Goal: Information Seeking & Learning: Learn about a topic

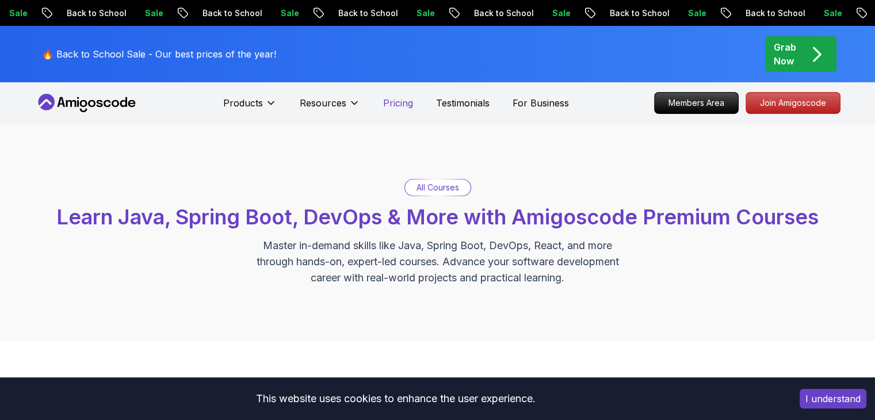
click at [391, 105] on p "Pricing" at bounding box center [398, 103] width 30 height 14
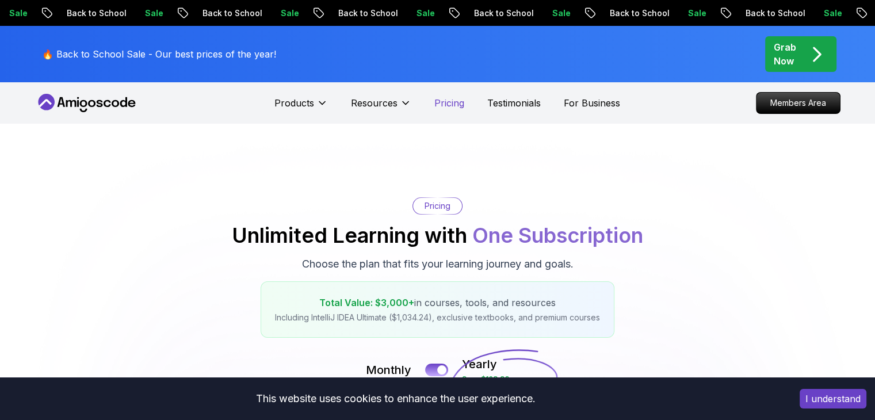
click at [449, 101] on p "Pricing" at bounding box center [449, 103] width 30 height 14
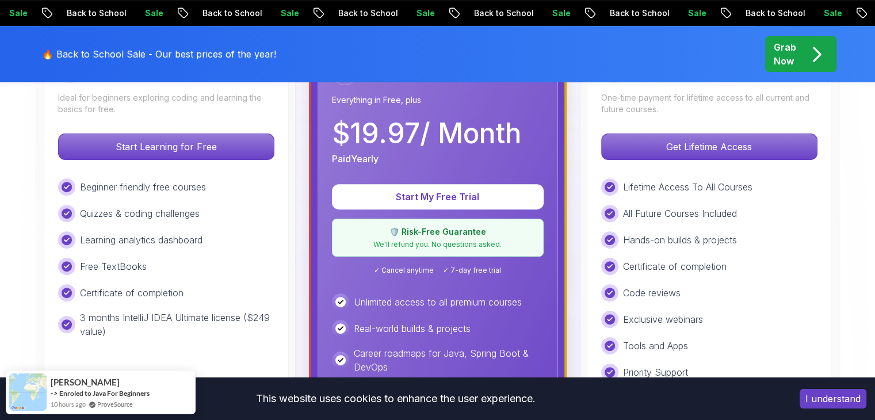
scroll to position [388, 0]
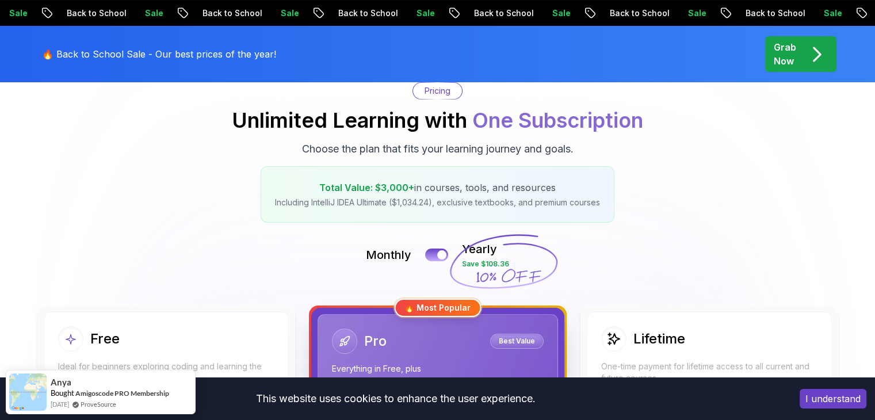
scroll to position [114, 0]
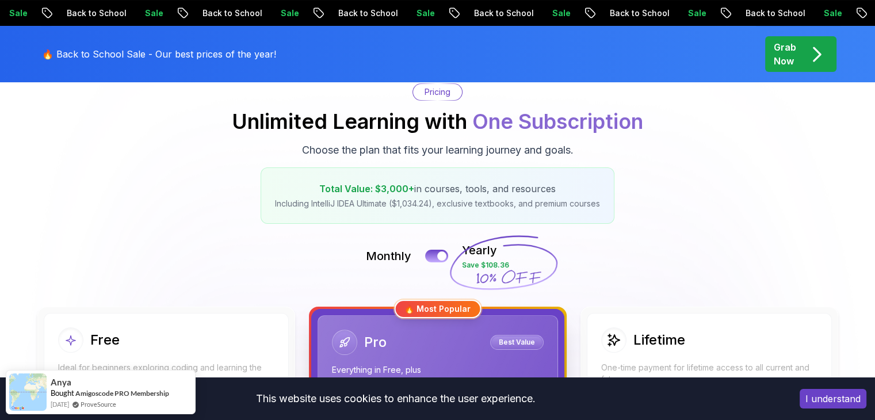
click at [824, 401] on button "I understand" at bounding box center [833, 399] width 67 height 20
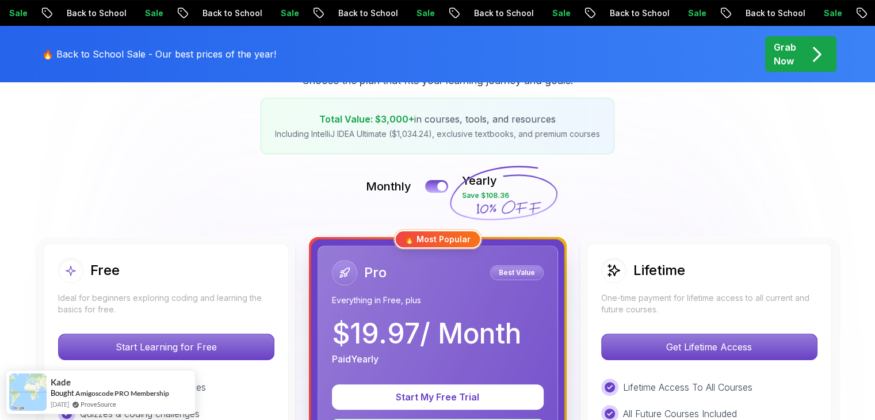
scroll to position [0, 0]
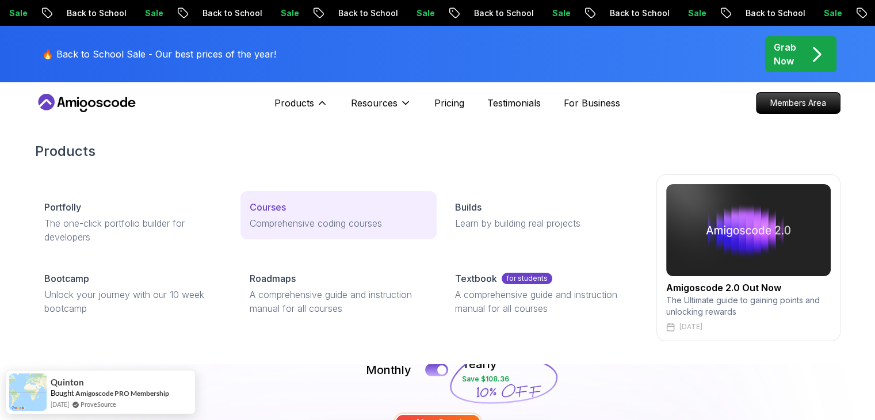
click at [274, 212] on p "Courses" at bounding box center [268, 207] width 36 height 14
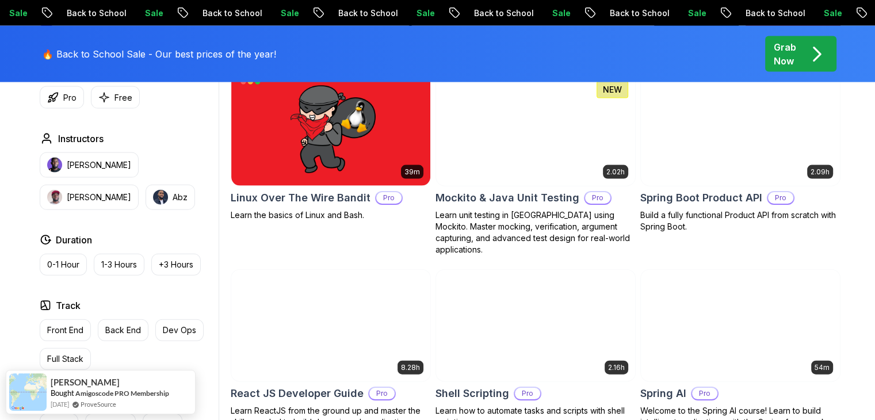
scroll to position [2557, 0]
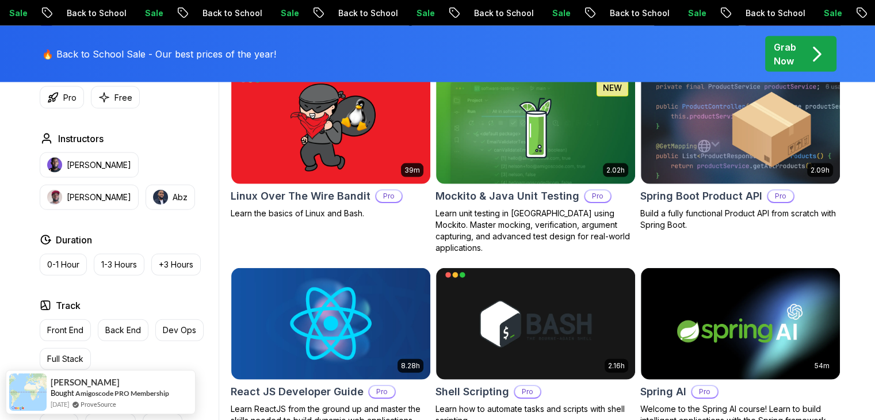
click at [274, 212] on p "Learn the basics of Linux and Bash." at bounding box center [331, 214] width 200 height 12
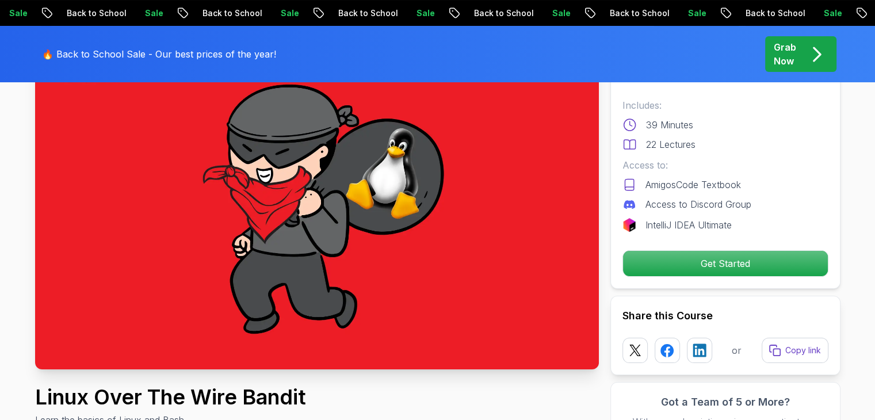
scroll to position [106, 0]
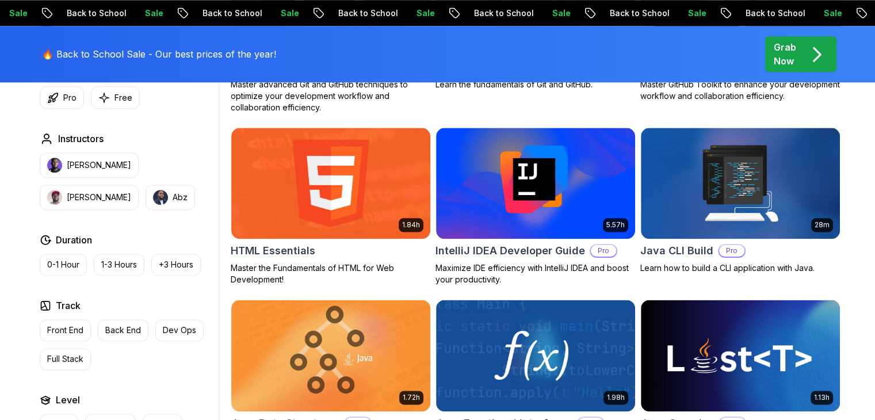
scroll to position [1408, 0]
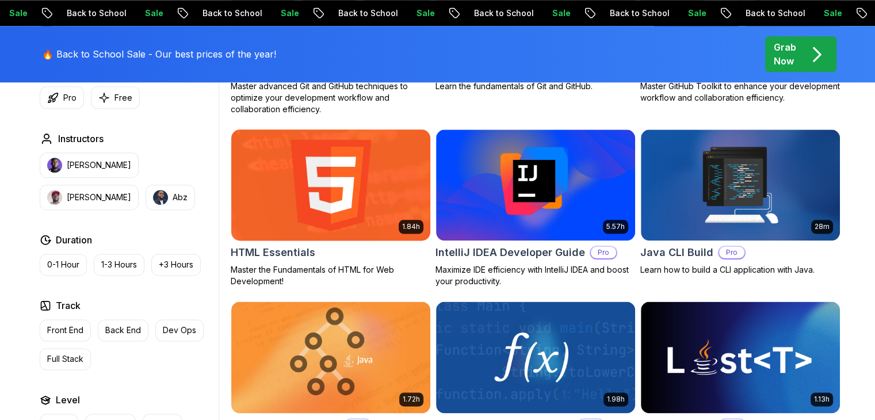
click at [378, 191] on img at bounding box center [330, 185] width 209 height 117
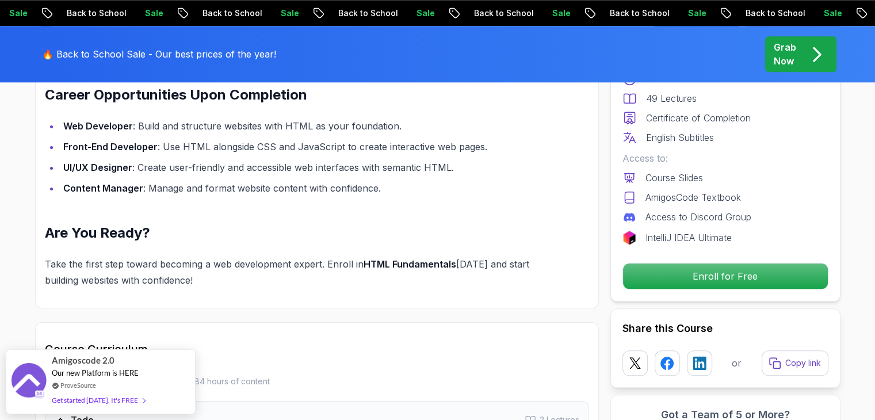
scroll to position [1213, 0]
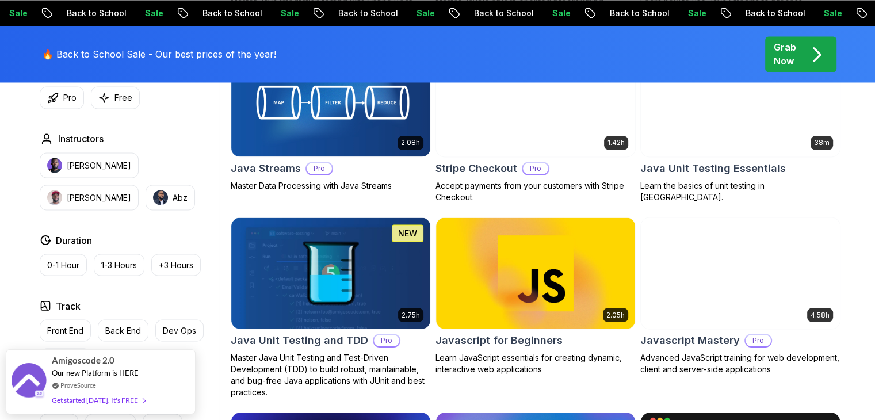
scroll to position [2033, 0]
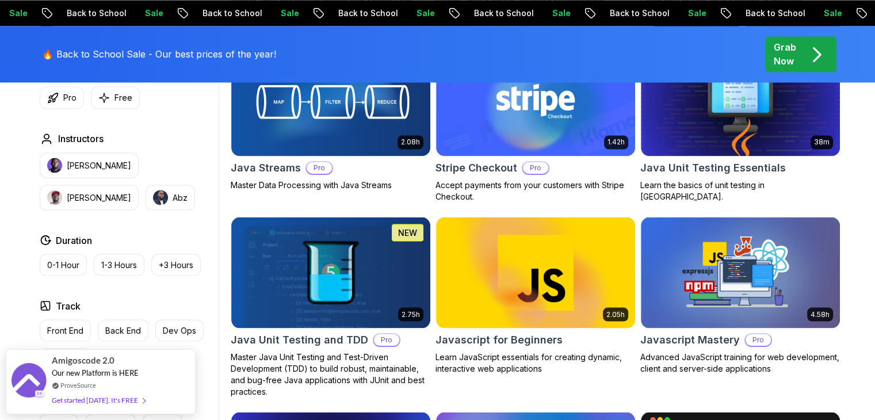
click at [476, 312] on img at bounding box center [535, 273] width 199 height 112
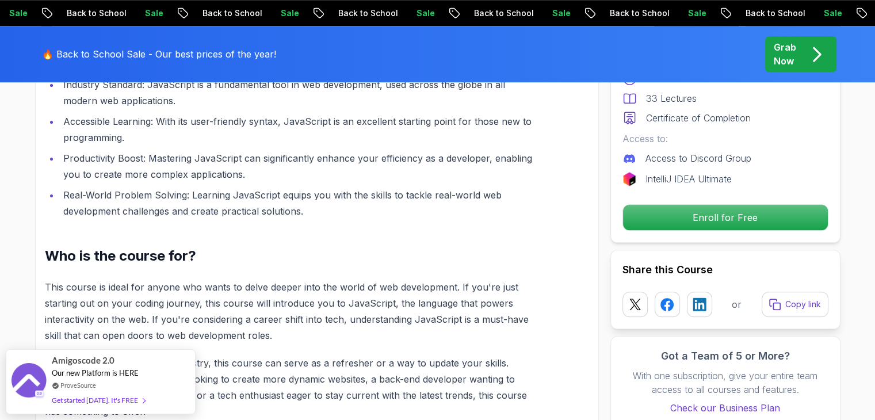
scroll to position [912, 0]
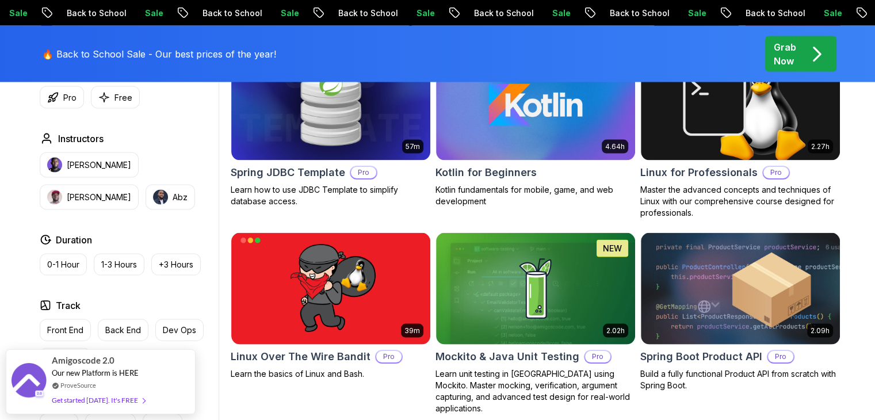
scroll to position [2397, 0]
